Goal: Task Accomplishment & Management: Manage account settings

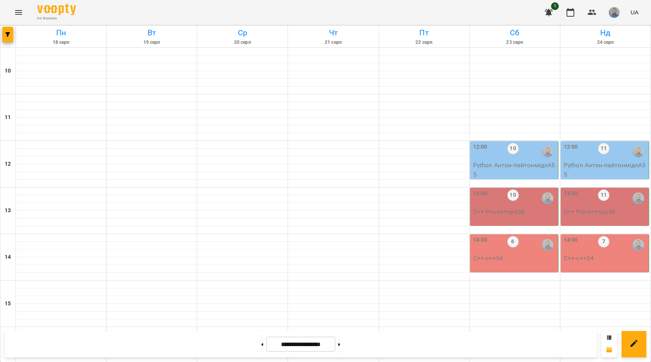
scroll to position [310, 0]
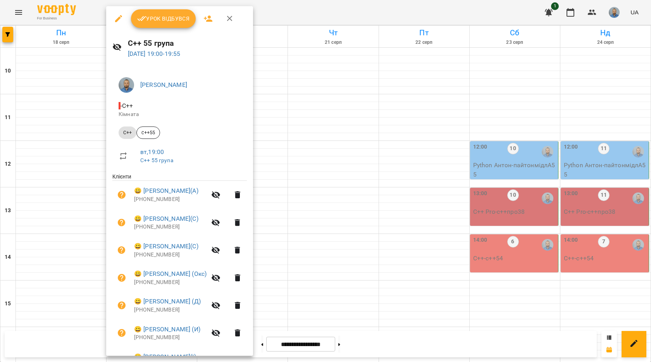
click at [183, 14] on span "Урок відбувся" at bounding box center [163, 18] width 53 height 9
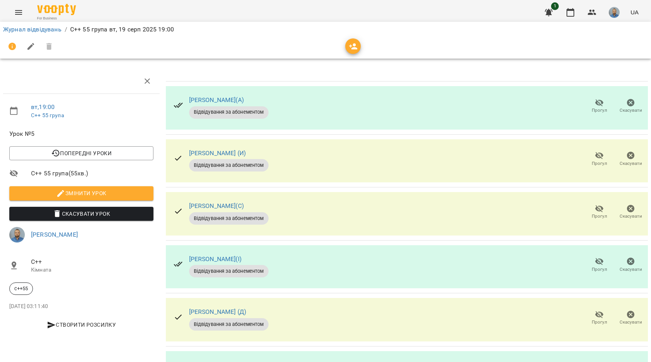
click at [592, 166] on span "Прогул" at bounding box center [600, 163] width 16 height 7
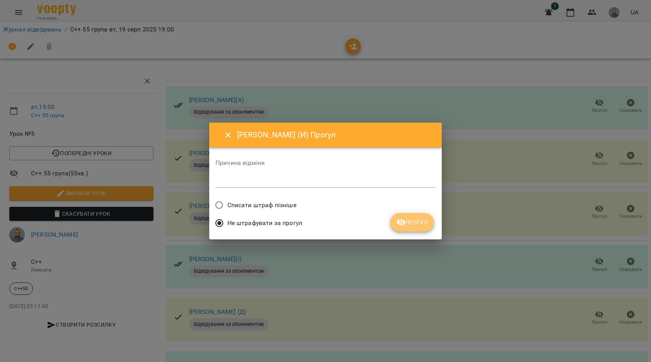
click at [423, 217] on button "Прогул" at bounding box center [412, 222] width 44 height 19
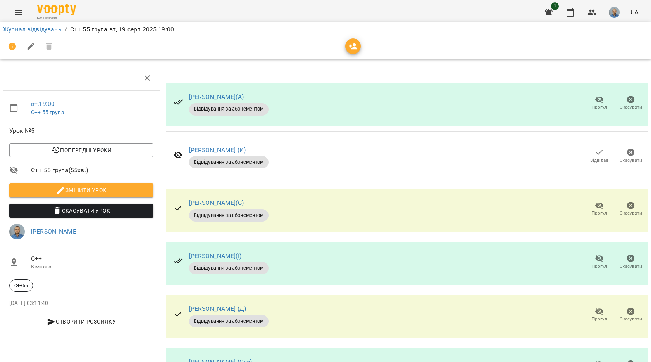
scroll to position [102, 0]
click at [595, 359] on icon "button" at bounding box center [599, 363] width 9 height 9
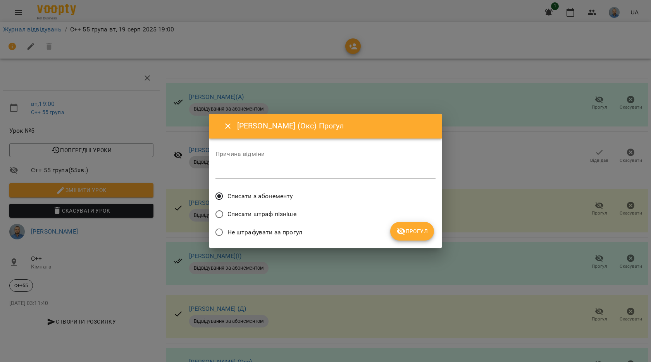
click at [425, 224] on button "Прогул" at bounding box center [412, 231] width 44 height 19
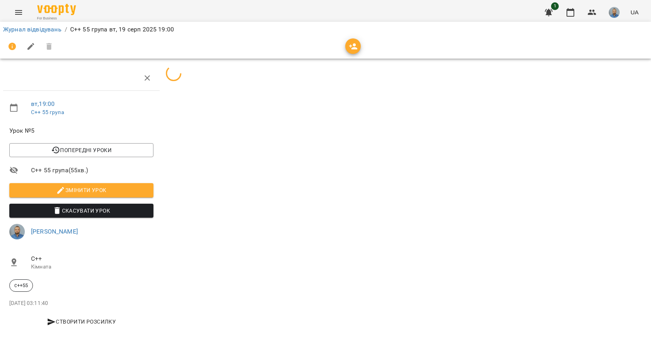
scroll to position [0, 0]
